Goal: Information Seeking & Learning: Learn about a topic

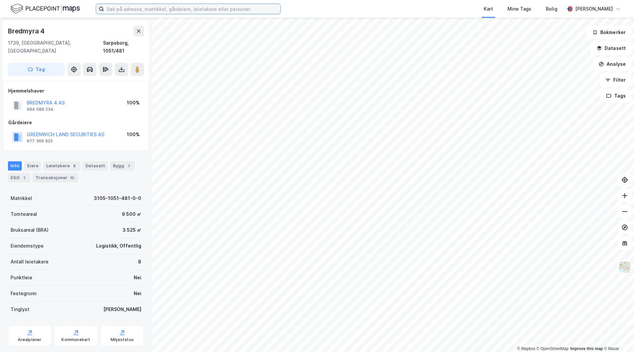
click at [137, 8] on input at bounding box center [192, 9] width 176 height 10
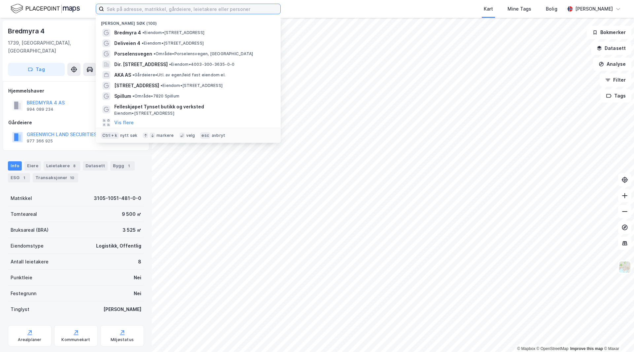
paste input "Ytre Strandvei 32-36"
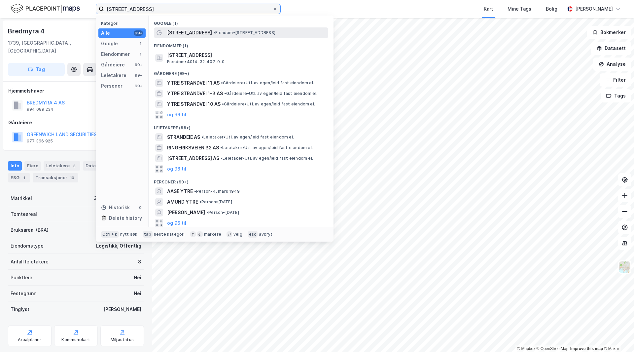
type input "[STREET_ADDRESS]"
click at [194, 32] on span "[STREET_ADDRESS]" at bounding box center [189, 33] width 45 height 8
